Goal: Task Accomplishment & Management: Use online tool/utility

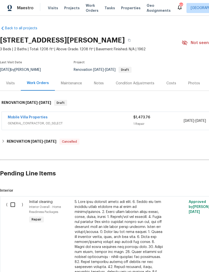
click at [27, 117] on link "Mobile Villa Properties" at bounding box center [28, 118] width 40 height 4
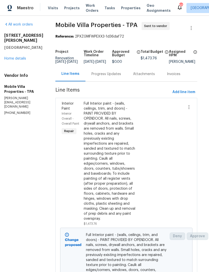
scroll to position [2, 4]
click at [191, 27] on icon "button" at bounding box center [191, 28] width 6 height 6
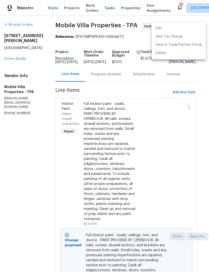
click at [161, 28] on li "Edit" at bounding box center [179, 28] width 54 height 8
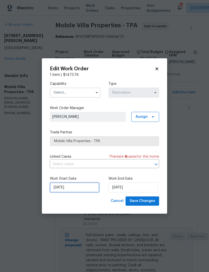
click at [71, 187] on input "[DATE]" at bounding box center [74, 188] width 49 height 10
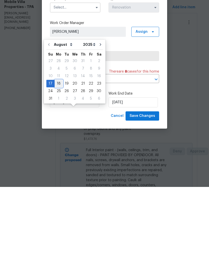
click at [57, 165] on div "18" at bounding box center [59, 168] width 8 height 7
type input "[DATE]"
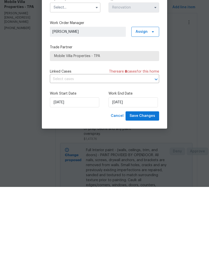
scroll to position [16, 0]
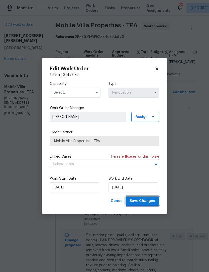
click at [138, 205] on button "Save Changes" at bounding box center [142, 201] width 34 height 9
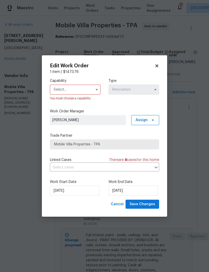
click at [74, 89] on input "text" at bounding box center [75, 90] width 51 height 10
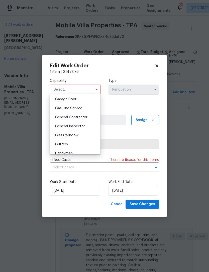
scroll to position [225, 0]
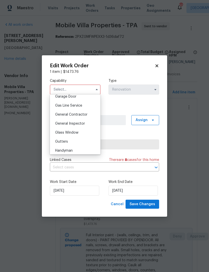
click at [62, 113] on span "General Contractor" at bounding box center [71, 115] width 32 height 4
type input "General Contractor"
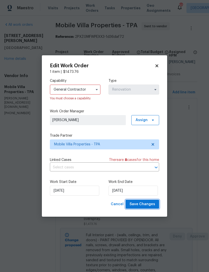
click at [133, 207] on span "Save Changes" at bounding box center [142, 204] width 26 height 6
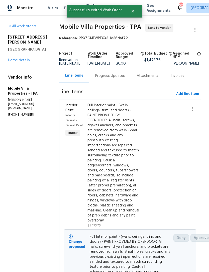
scroll to position [0, 0]
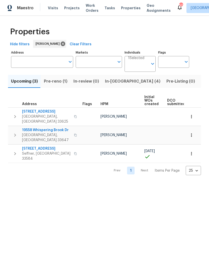
click at [49, 80] on span "Pre-reno (1)" at bounding box center [56, 81] width 24 height 7
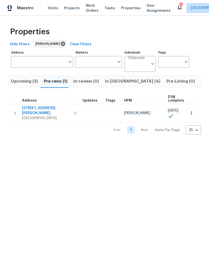
click at [110, 78] on span "In-reno (4)" at bounding box center [132, 81] width 55 height 7
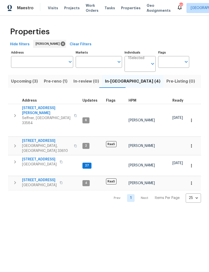
click at [57, 80] on span "Pre-reno (1)" at bounding box center [56, 81] width 24 height 7
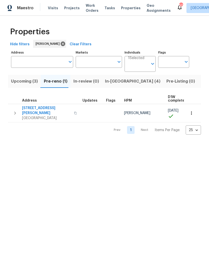
click at [36, 116] on span "[GEOGRAPHIC_DATA]" at bounding box center [46, 118] width 49 height 5
click at [190, 108] on button "button" at bounding box center [191, 113] width 11 height 11
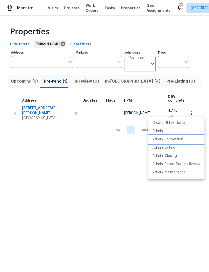
click at [169, 140] on p "Admin: Renovation" at bounding box center [167, 139] width 31 height 5
